Goal: Navigation & Orientation: Understand site structure

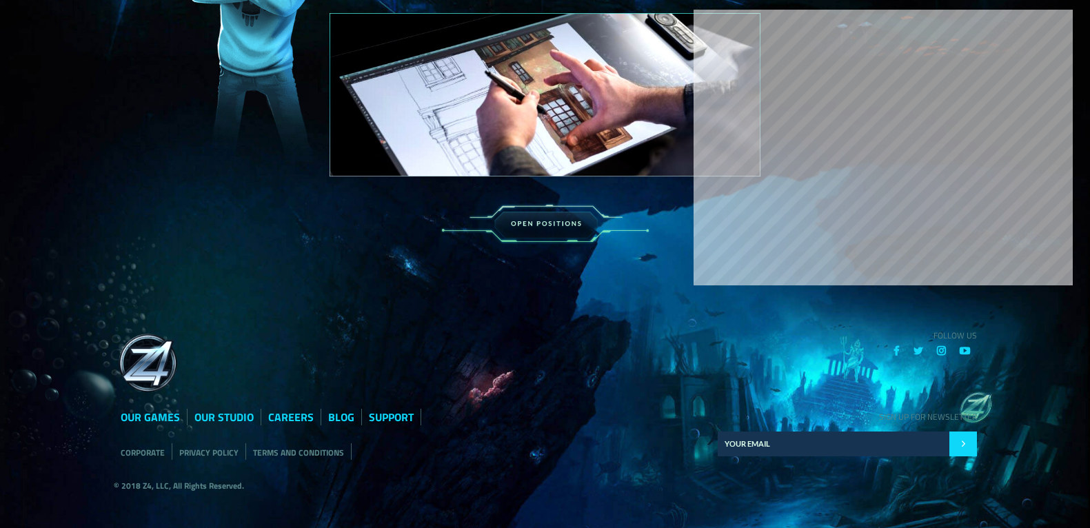
scroll to position [2081, 0]
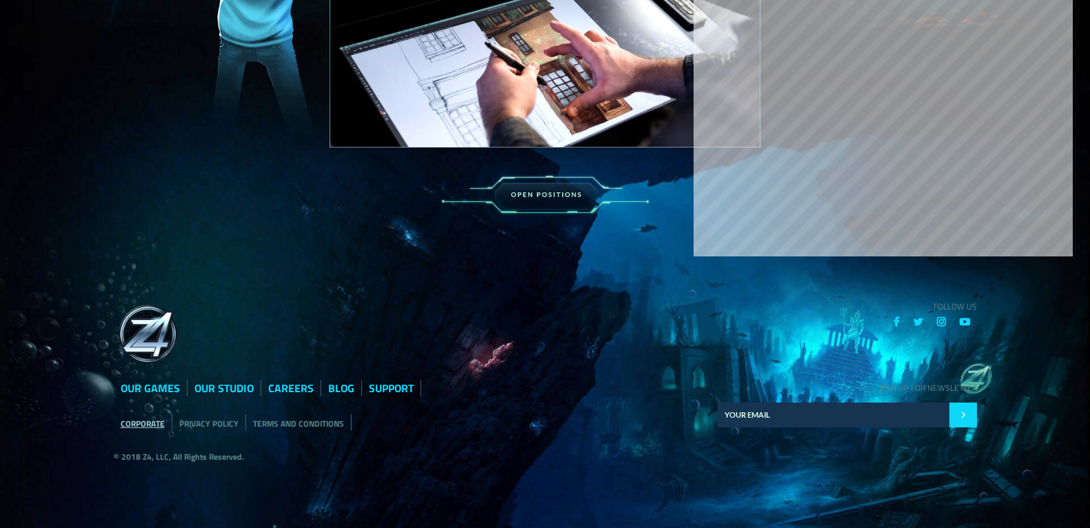
click at [140, 423] on link "CORPORATE" at bounding box center [143, 423] width 44 height 13
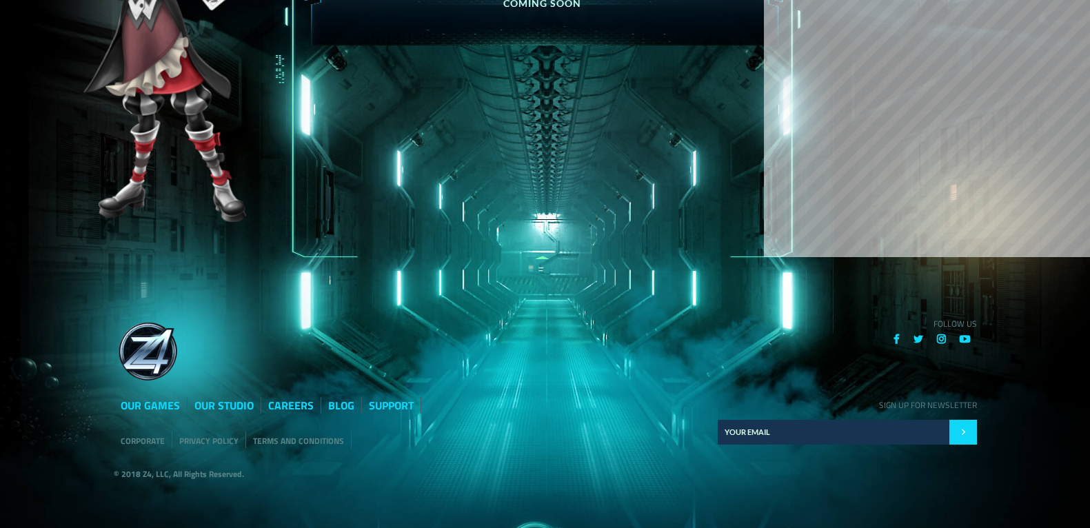
scroll to position [237, 0]
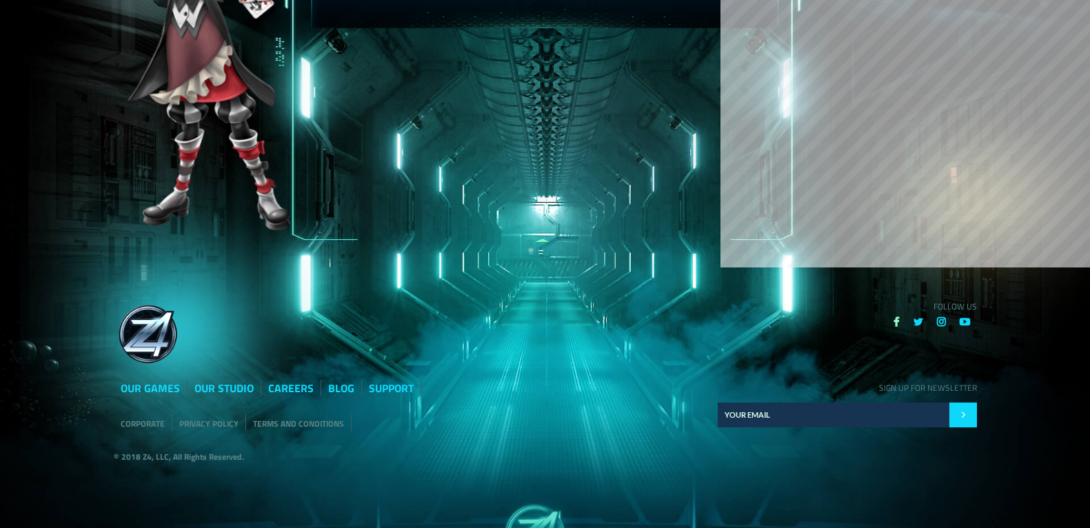
click at [897, 319] on icon at bounding box center [897, 322] width 6 height 10
click at [268, 422] on link "TERMS AND CONDITIONS" at bounding box center [298, 423] width 91 height 13
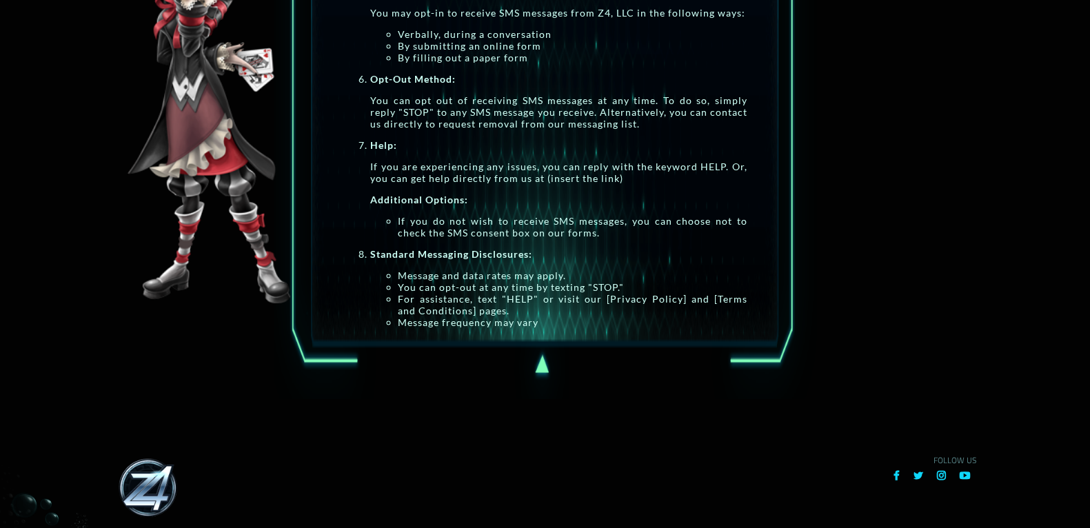
scroll to position [1849, 0]
